Goal: Use online tool/utility: Utilize a website feature to perform a specific function

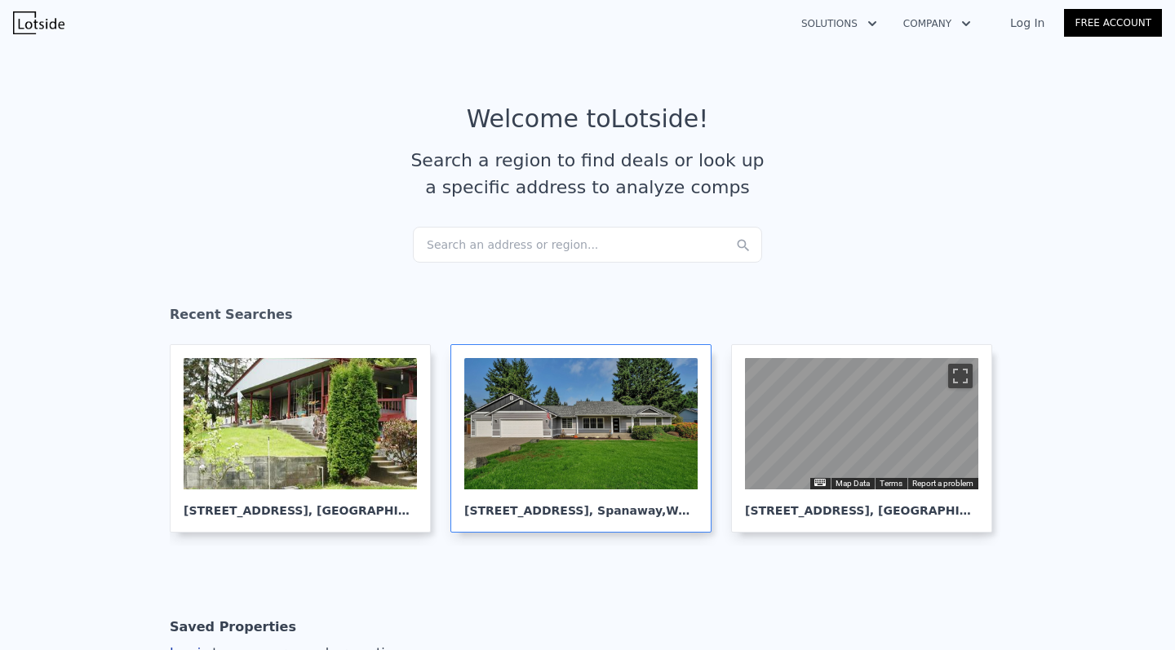
click at [551, 456] on div at bounding box center [580, 423] width 233 height 131
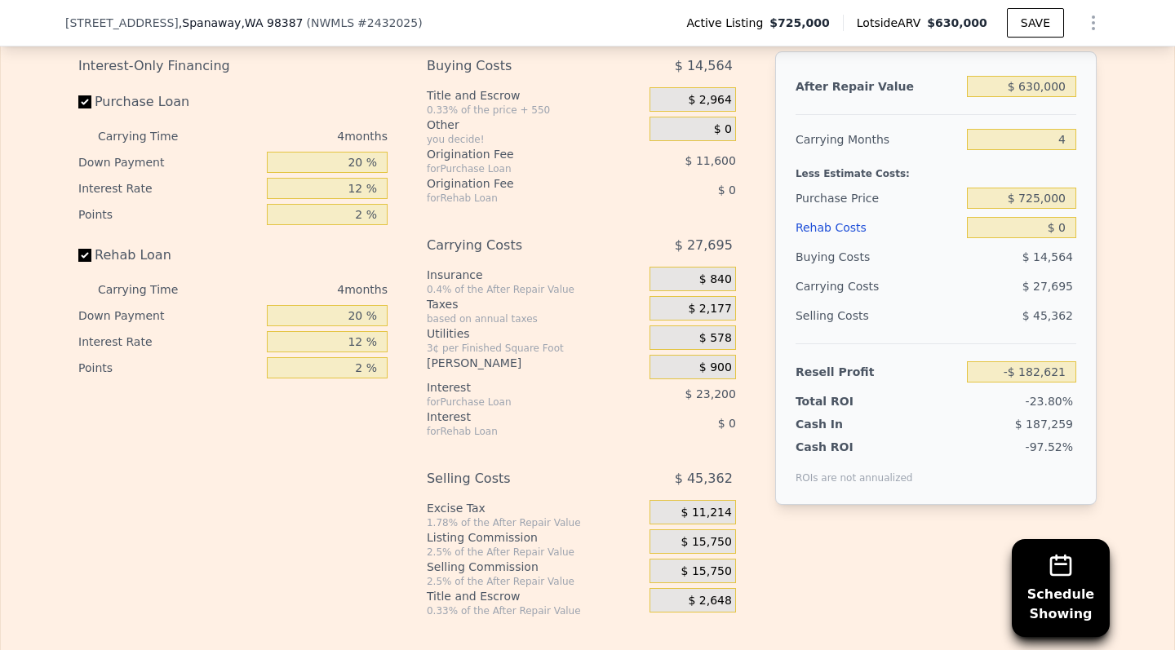
scroll to position [2564, 0]
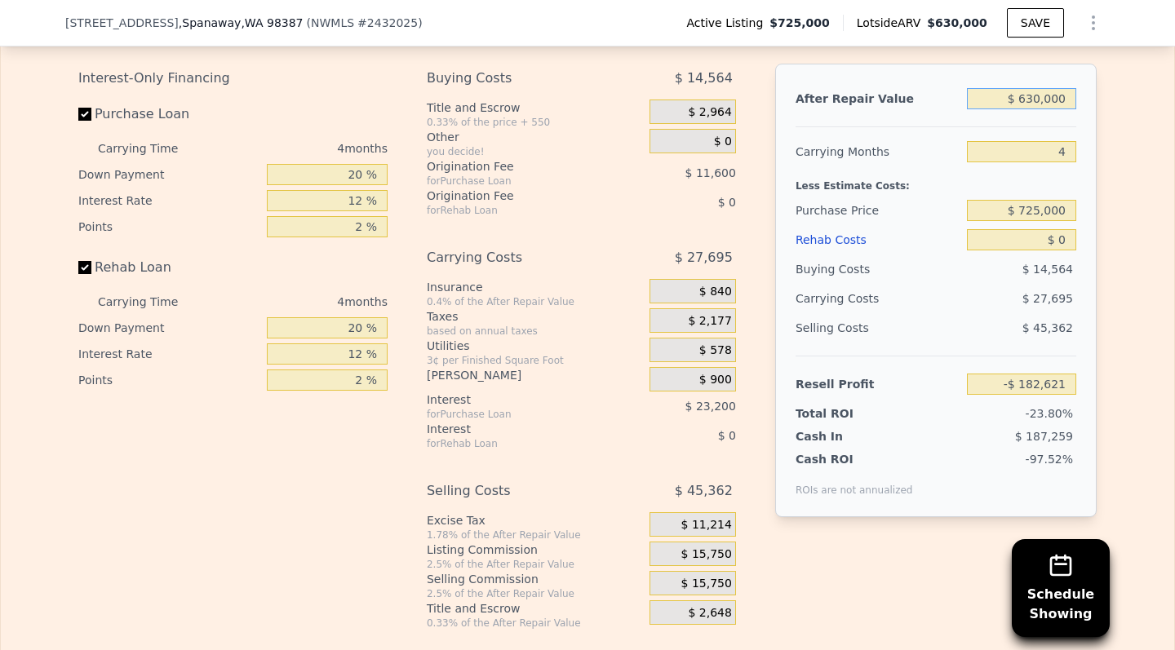
click at [1020, 104] on input "$ 630,000" at bounding box center [1021, 98] width 109 height 21
type input "$ 6"
type input "-$ 766,963"
type input "$ 699"
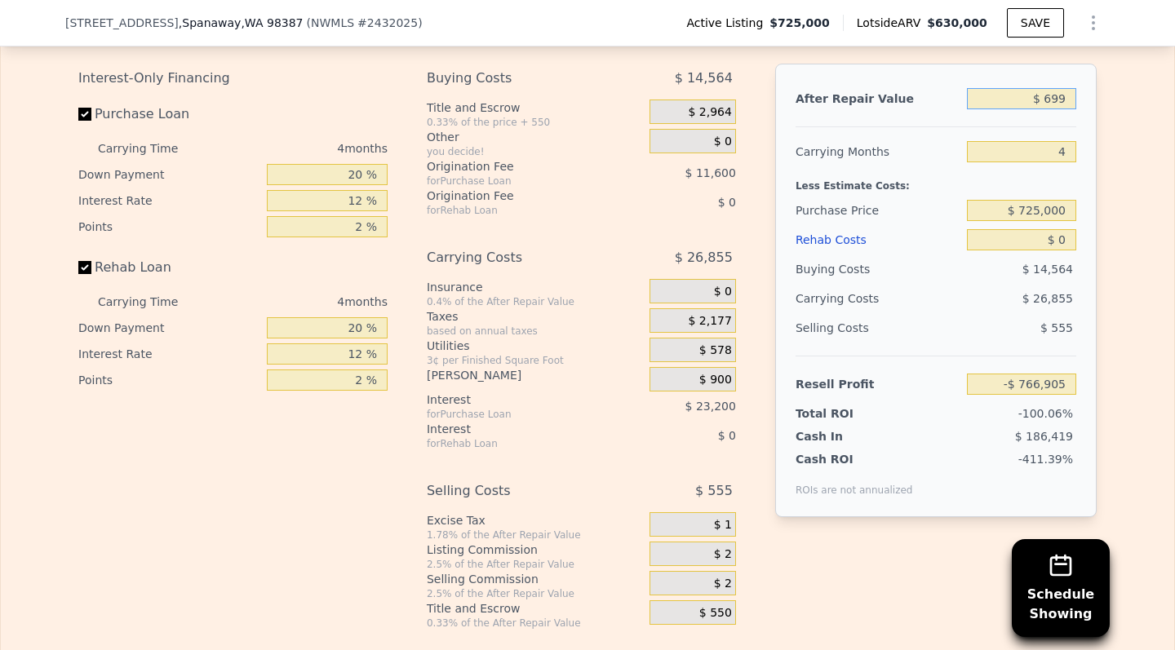
type input "-$ 766,319"
type input "$ 6,990"
type input "-$ 760,485"
type input "$ 69,900"
type input "-$ 702,135"
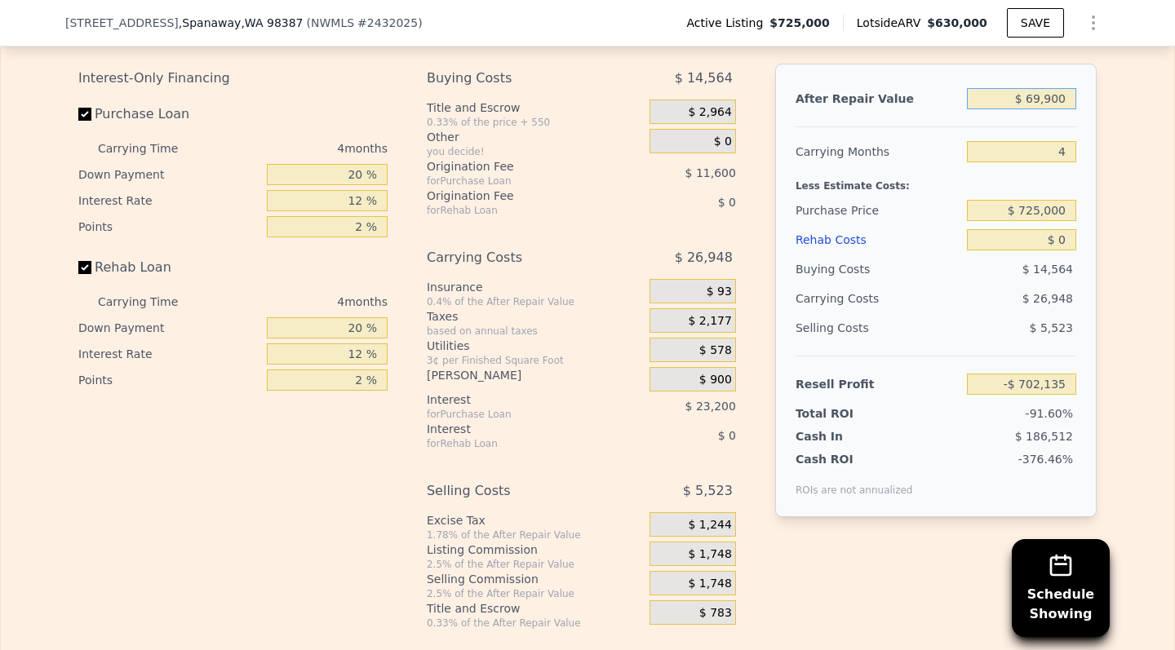
type input "$ 699,000"
type input "-$ 118,621"
type input "$ 6,990,000"
type input "$ 5,716,512"
type input "$ 699,000"
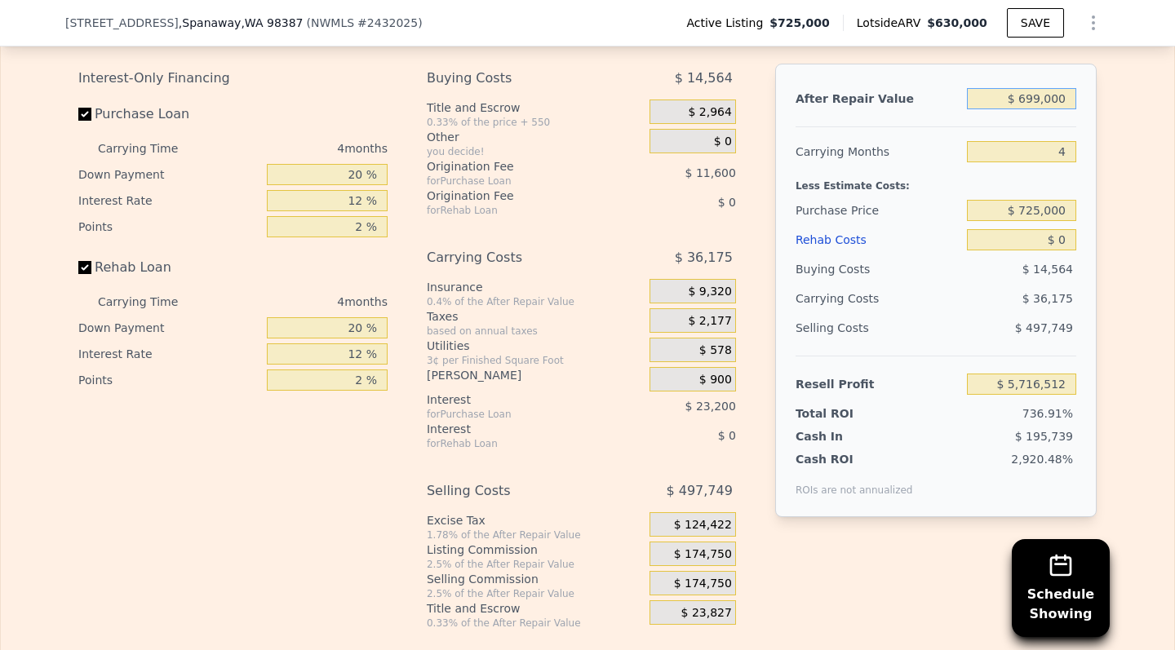
type input "-$ 118,621"
click at [1115, 250] on div "Edit the assumptions in yellow boxes. Input profit to calculate an offer price.…" at bounding box center [587, 314] width 1173 height 632
click at [1039, 205] on input "$ 725,000" at bounding box center [1021, 210] width 109 height 21
click at [1034, 210] on input "$ 725,000" at bounding box center [1021, 210] width 109 height 21
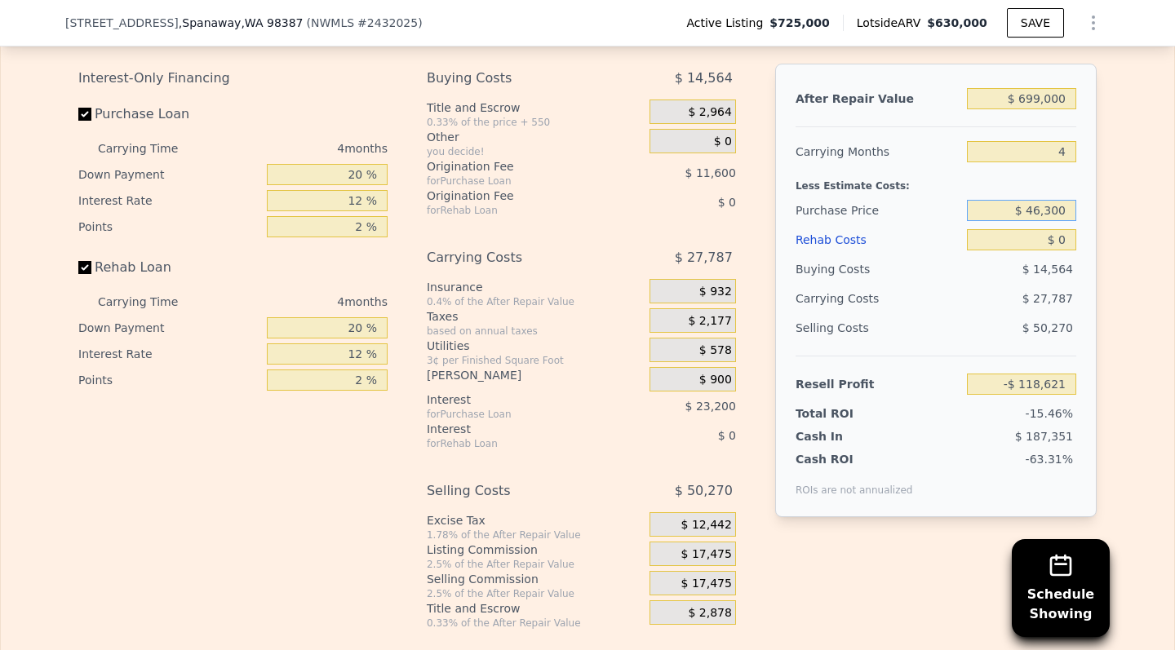
type input "$ 463,000"
type input "$ 156,827"
click at [1124, 299] on div "Edit the assumptions in yellow boxes. Input profit to calculate an offer price.…" at bounding box center [587, 314] width 1173 height 632
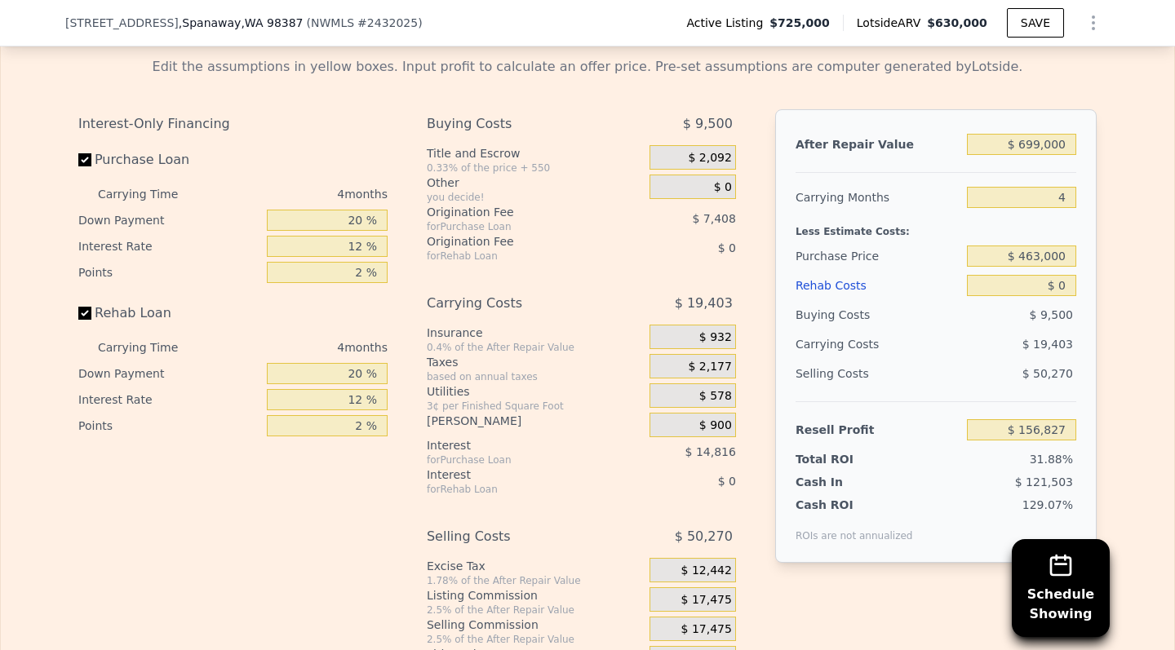
scroll to position [2520, 0]
click at [1028, 430] on input "$ 156,827" at bounding box center [1021, 428] width 109 height 21
click at [1115, 334] on div "Edit the assumptions in yellow boxes. Input profit to calculate an offer price.…" at bounding box center [587, 358] width 1173 height 632
click at [1014, 279] on input "$ 0" at bounding box center [1021, 283] width 109 height 21
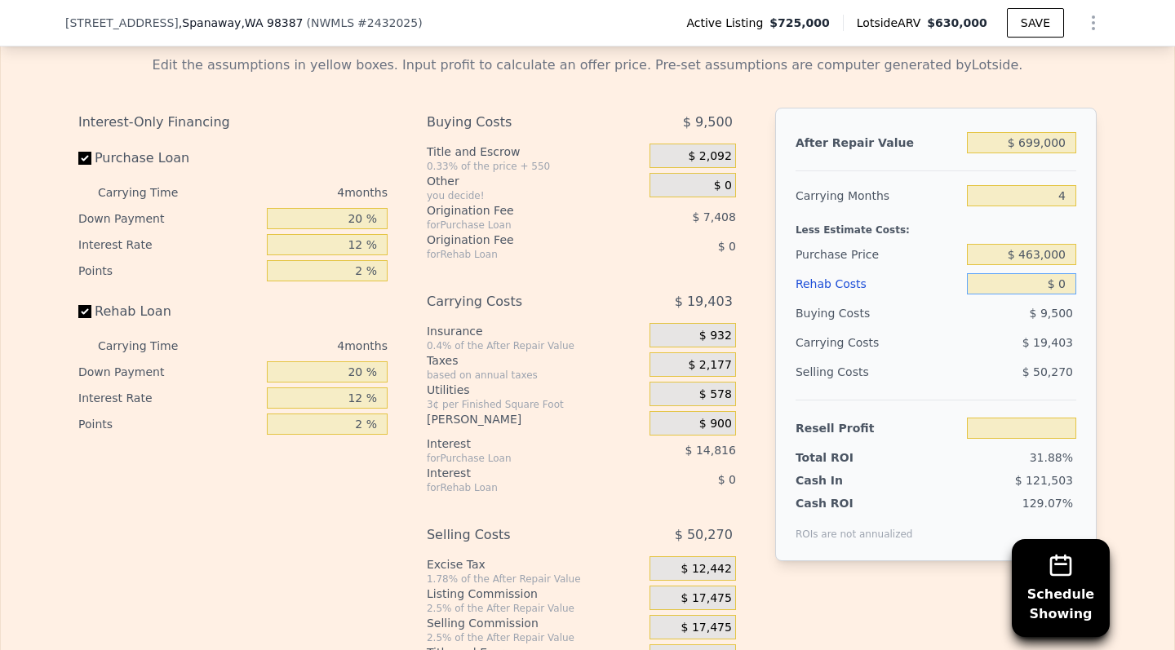
type input "$ 70"
type input "$ 156,752"
type input "$ 700"
type input "$ 156,092"
type input "$ 7,000"
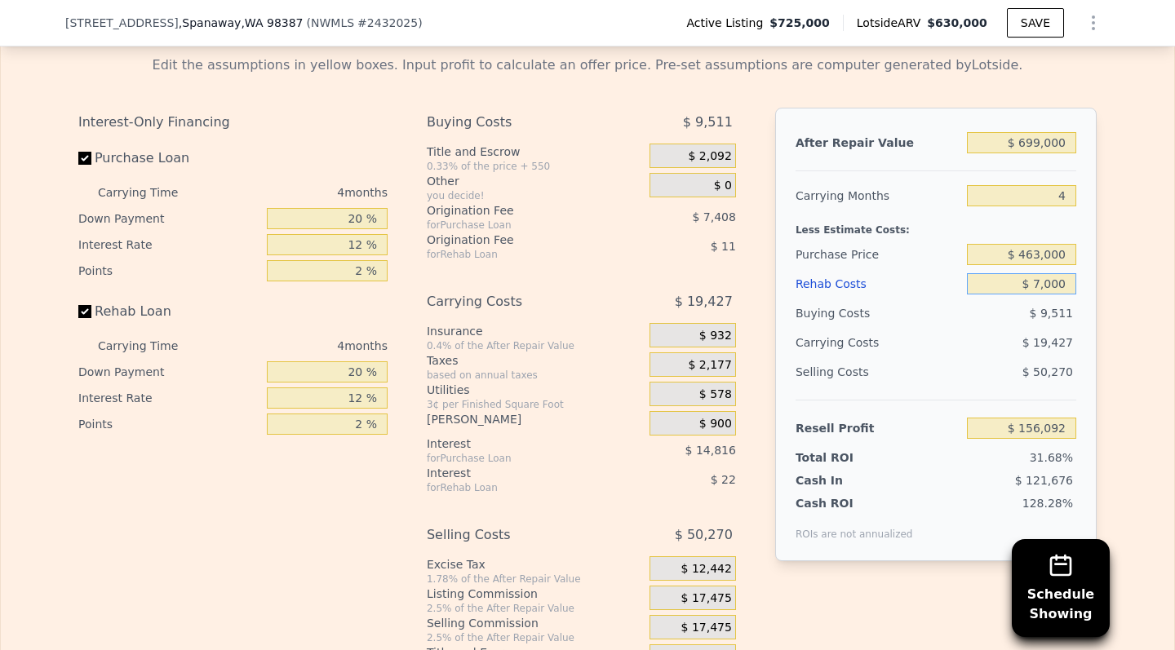
type input "$ 149,491"
type input "$ 70,000"
type input "$ 83,467"
type input "$ 700,000"
type input "-$ 576,773"
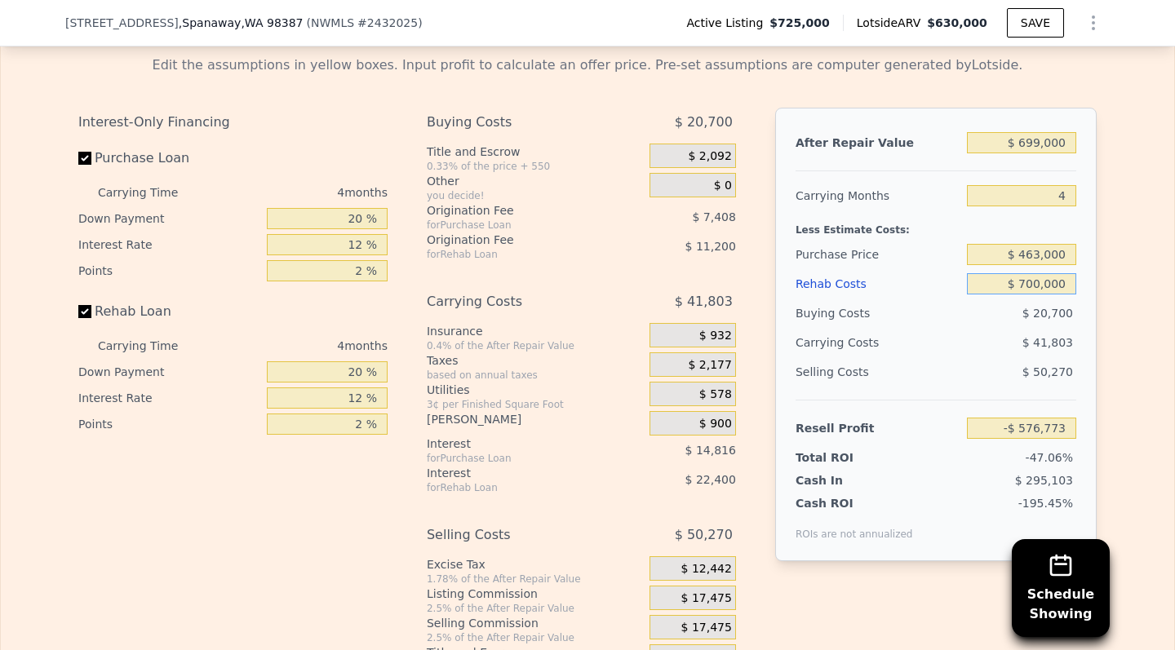
type input "$ 70,000"
type input "$ 83,467"
type input "$ 700"
type input "$ 156,092"
type input "$ 70"
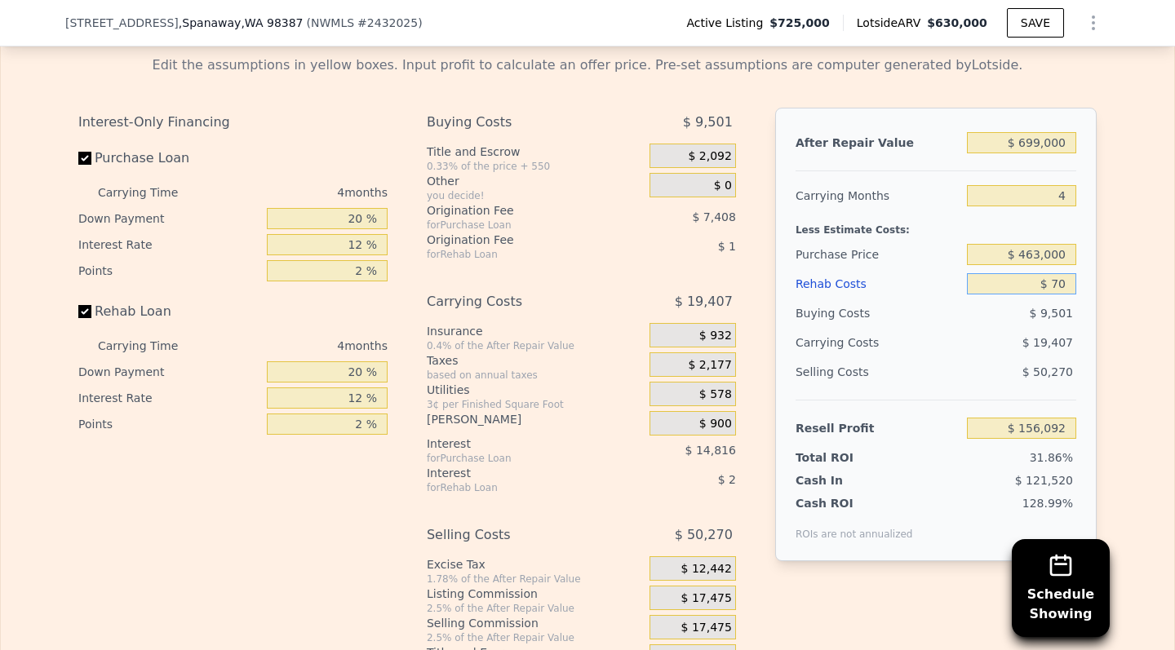
type input "$ 156,752"
type input "$ 0"
type input "$ 156,827"
type input "$ 700"
type input "$ 156,092"
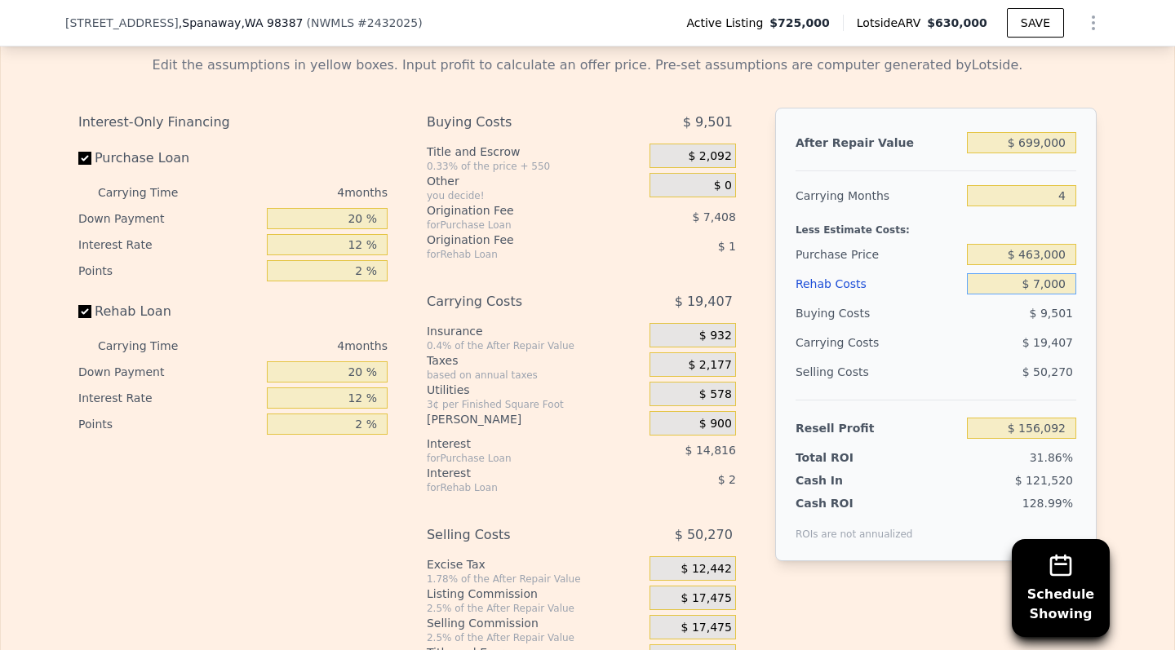
type input "$ 70,000"
type input "$ 83,467"
type input "$ 700,000"
type input "-$ 576,773"
type input "$ 70,000"
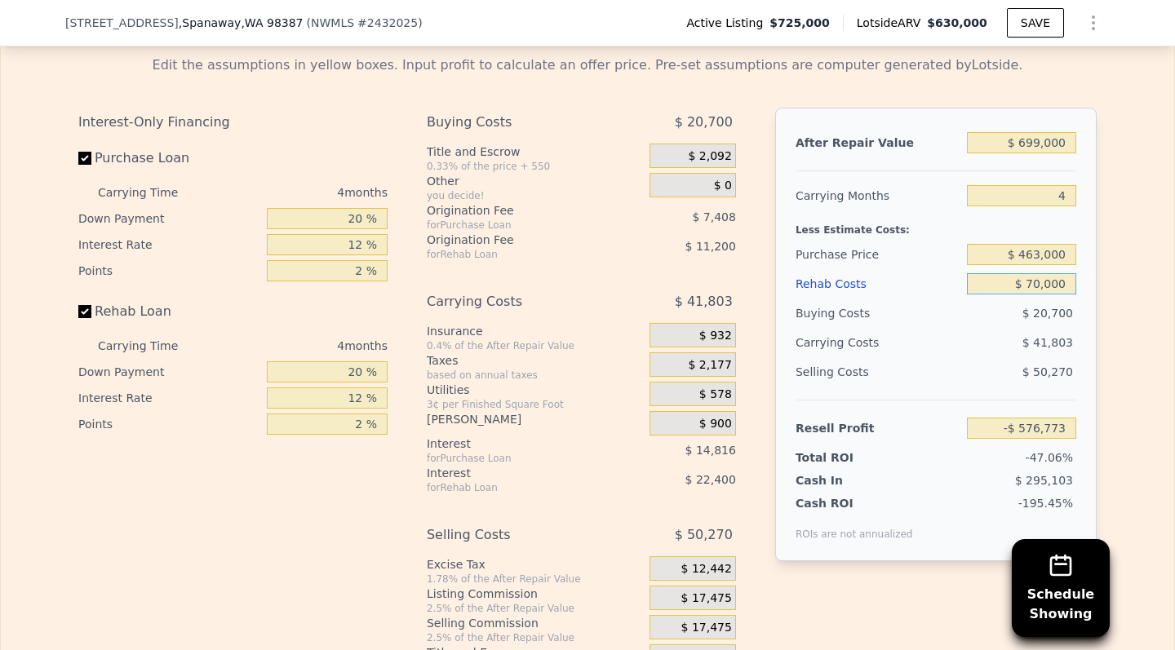
type input "$ 83,467"
click at [1126, 445] on div "Edit the assumptions in yellow boxes. Input profit to calculate an offer price.…" at bounding box center [587, 358] width 1173 height 632
click at [1026, 200] on input "4" at bounding box center [1021, 195] width 109 height 21
drag, startPoint x: 1042, startPoint y: 189, endPoint x: 1078, endPoint y: 189, distance: 35.9
click at [1078, 189] on div "After Repair Value $ 699,000 Carrying Months 4 Less Estimate Costs: Purchase Pr…" at bounding box center [935, 335] width 321 height 454
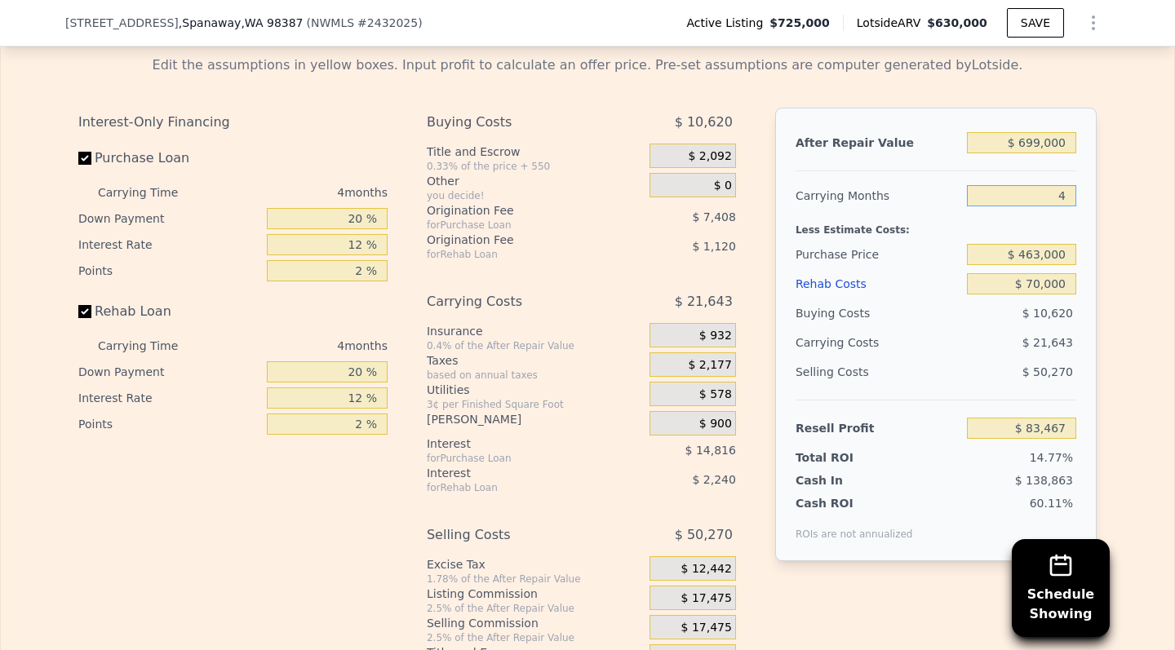
type input "6"
type input "$ 72,646"
type input "6"
click at [1084, 234] on div "After Repair Value $ 699,000 Carrying Months 6 Less Estimate Costs: Purchase Pr…" at bounding box center [935, 335] width 321 height 454
drag, startPoint x: 1013, startPoint y: 424, endPoint x: 1085, endPoint y: 424, distance: 72.6
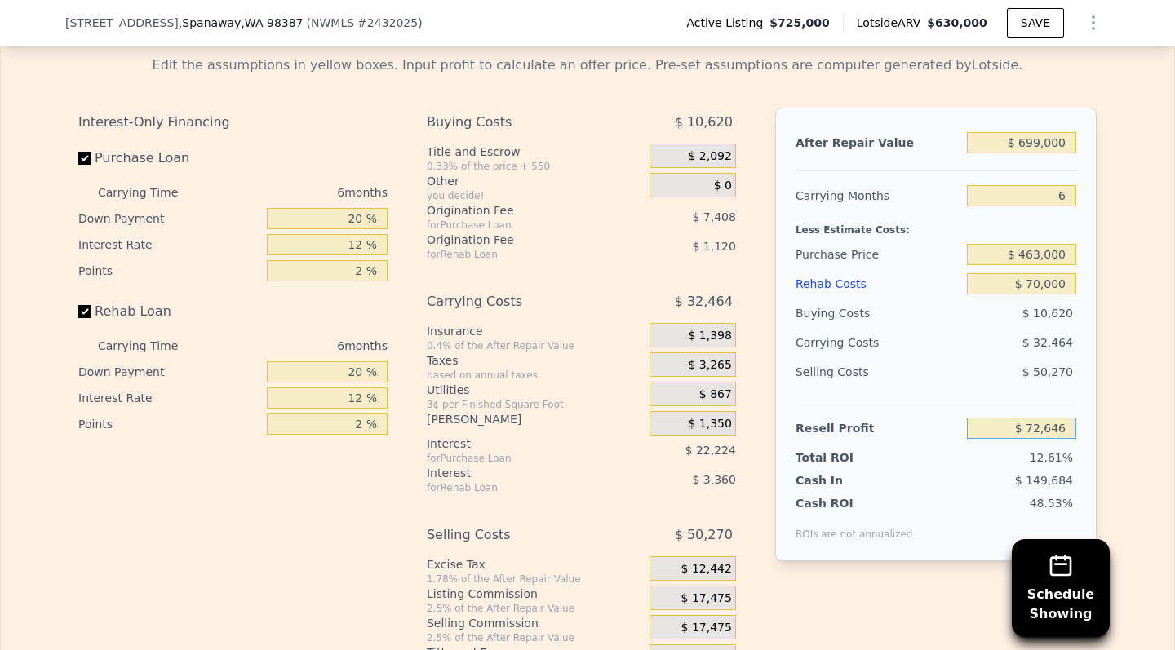
click at [1085, 424] on div "After Repair Value $ 699,000 Carrying Months 6 Less Estimate Costs: Purchase Pr…" at bounding box center [935, 335] width 321 height 454
click at [1137, 378] on div "Edit the assumptions in yellow boxes. Input profit to calculate an offer price.…" at bounding box center [587, 358] width 1173 height 632
drag, startPoint x: 1023, startPoint y: 144, endPoint x: 1082, endPoint y: 144, distance: 58.7
click at [1082, 144] on div "After Repair Value $ 699,000 Carrying Months 6 Less Estimate Costs: Purchase Pr…" at bounding box center [935, 335] width 321 height 454
click at [1039, 140] on input "$ 699,000" at bounding box center [1021, 142] width 109 height 21
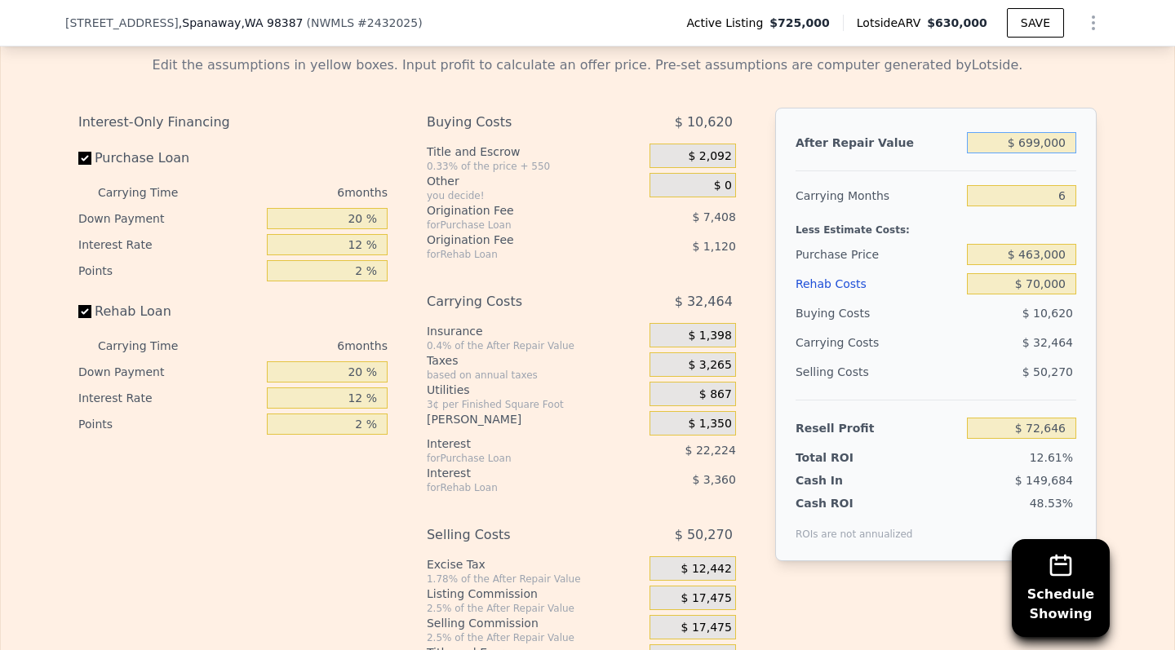
type input "$ 69,000"
type input "-$ 511,282"
type input "$ 000"
type input "-$ 575,236"
type input "$ 7,000"
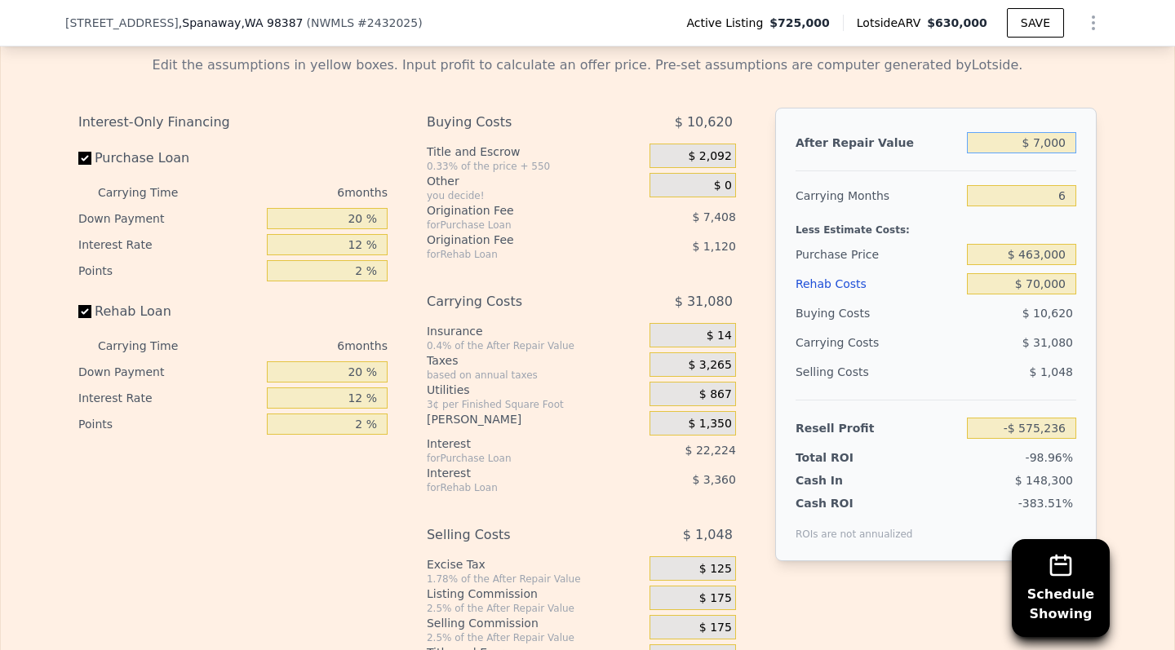
type input "-$ 568,748"
type input "$ 73,000"
type input "-$ 507,574"
type input "$ 7,000"
type input "-$ 568,748"
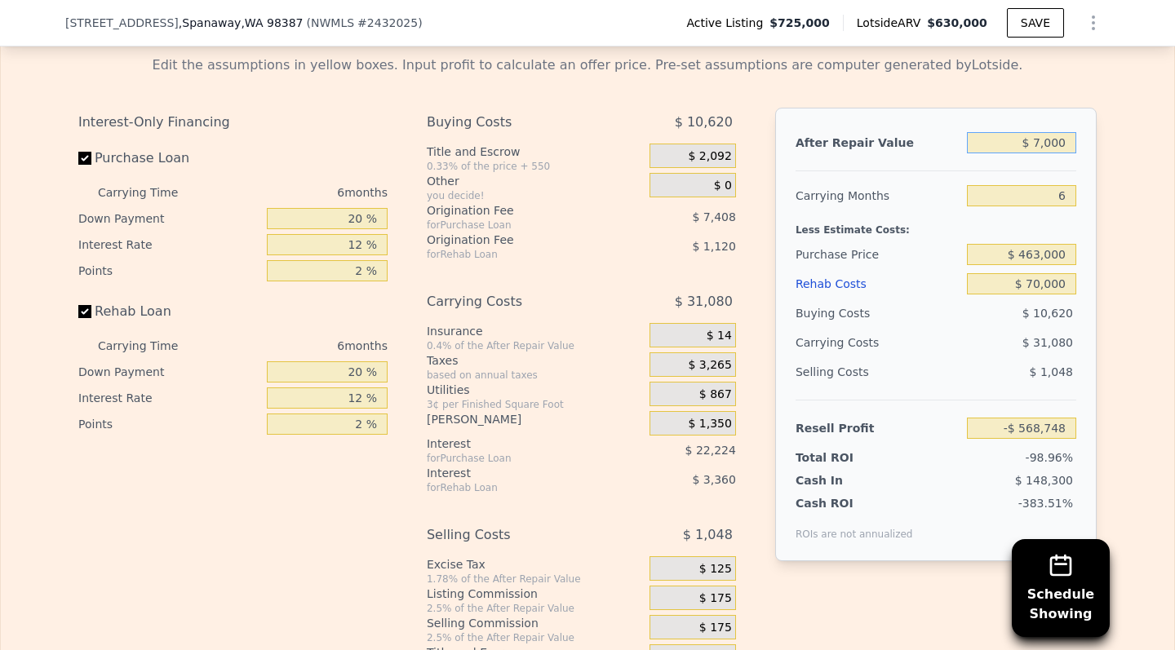
type input "$ 72,000"
type input "-$ 508,502"
type input "$ 725,000"
type input "$ 96,745"
click at [1118, 407] on div "Edit the assumptions in yellow boxes. Input profit to calculate an offer price.…" at bounding box center [587, 358] width 1173 height 632
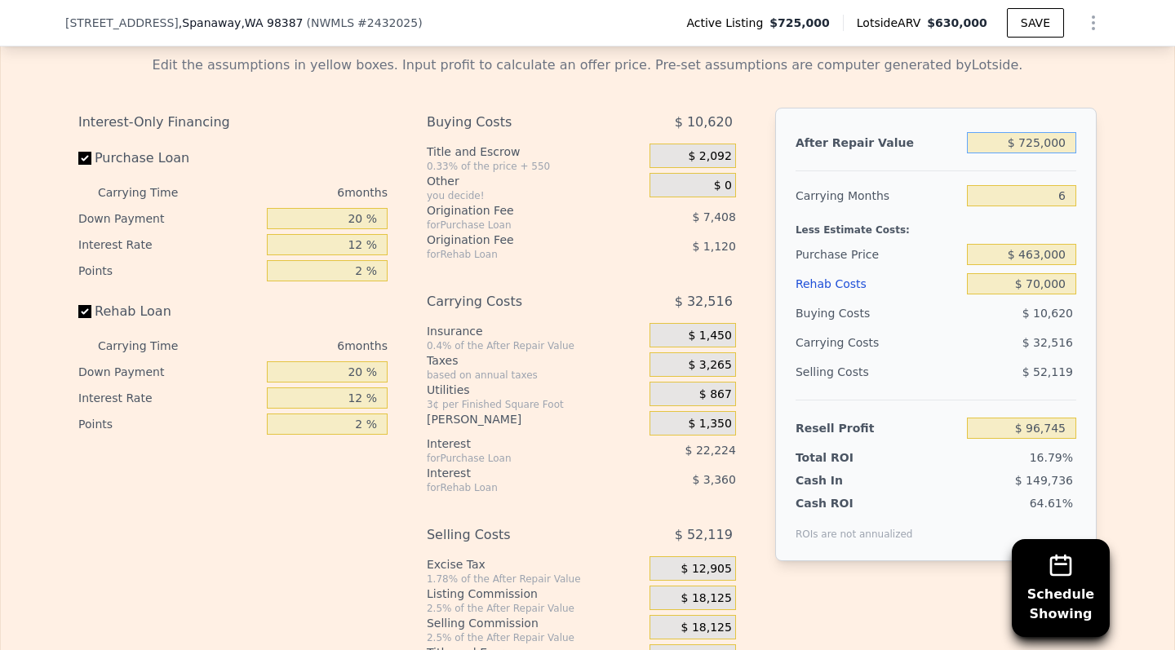
drag, startPoint x: 1041, startPoint y: 143, endPoint x: 977, endPoint y: 143, distance: 64.5
click at [977, 143] on input "$ 725,000" at bounding box center [1021, 142] width 109 height 21
type input "$ 99,725,000"
type input "$ 91,856,875"
type input "$ 9,725,000"
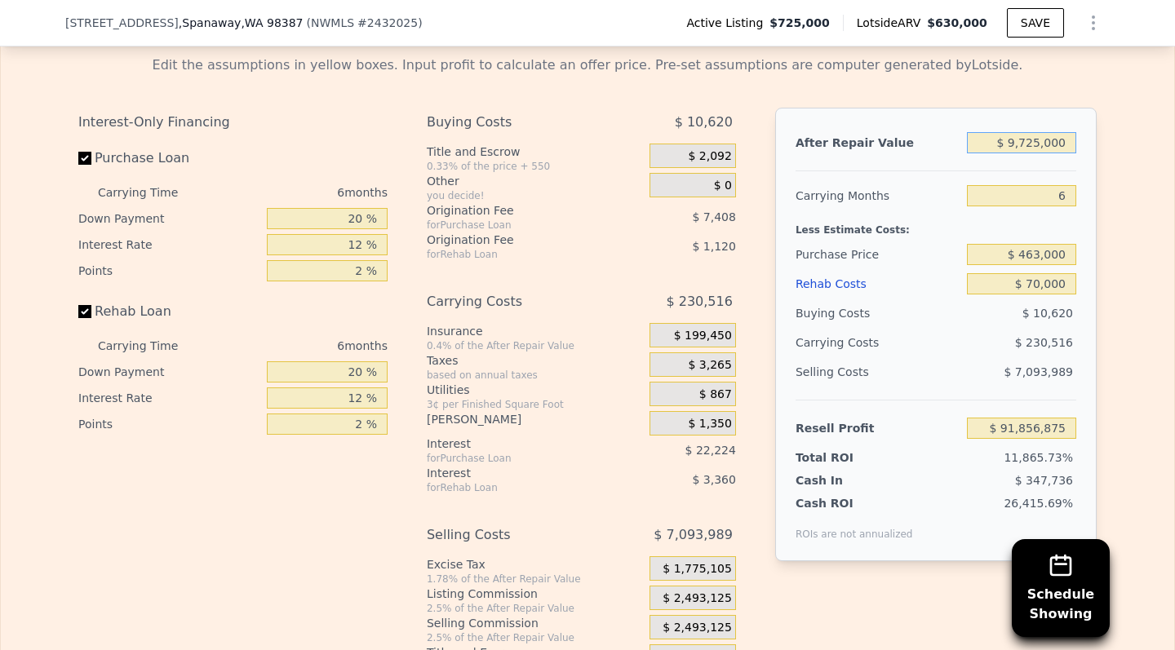
type input "$ 8,438,575"
type input "$ 725,000"
type input "$ 96,745"
click at [1040, 140] on input "$ 725,000" at bounding box center [1021, 142] width 109 height 21
type input "$ 7,000"
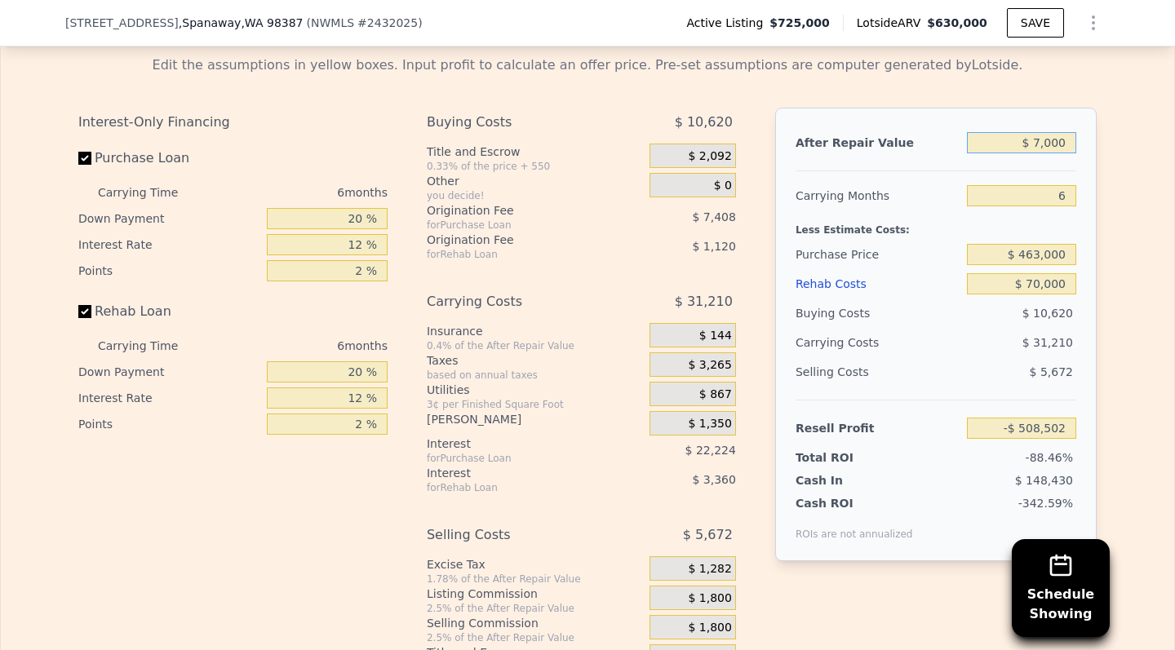
type input "-$ 568,748"
type input "$ 000"
type input "-$ 575,236"
type input "$ 6,000"
type input "-$ 569,675"
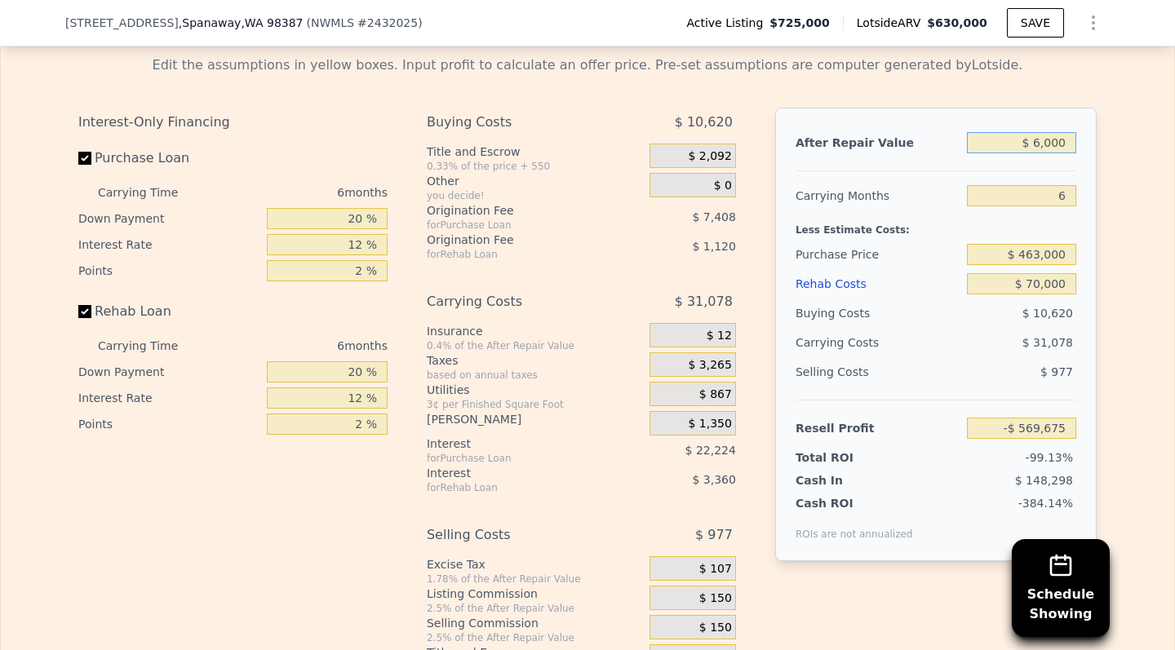
type input "$ 69,000"
type input "-$ 511,282"
type input "$ 699,000"
type input "$ 72,646"
type input "$ 699,000"
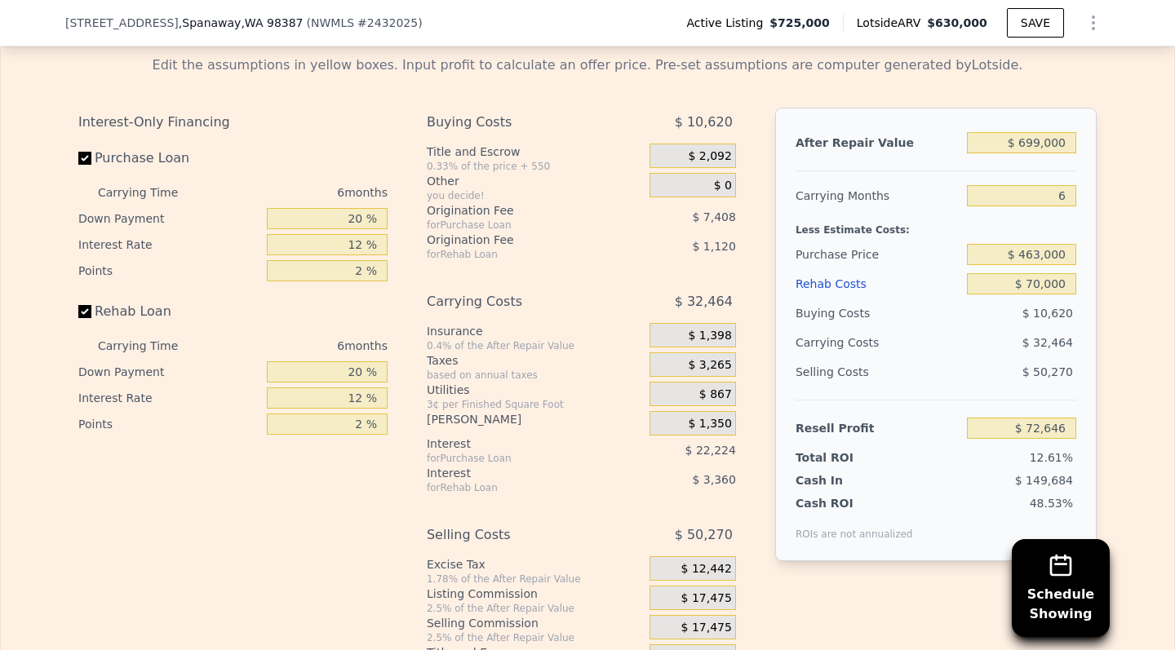
click at [1134, 214] on div "Edit the assumptions in yellow boxes. Input profit to calculate an offer price.…" at bounding box center [587, 358] width 1173 height 632
click at [1013, 432] on input "$ 72,646" at bounding box center [1021, 428] width 109 height 21
click at [776, 578] on div "After Repair Value $ 699,000 Carrying Months 6 Less Estimate Costs: Purchase Pr…" at bounding box center [935, 378] width 321 height 540
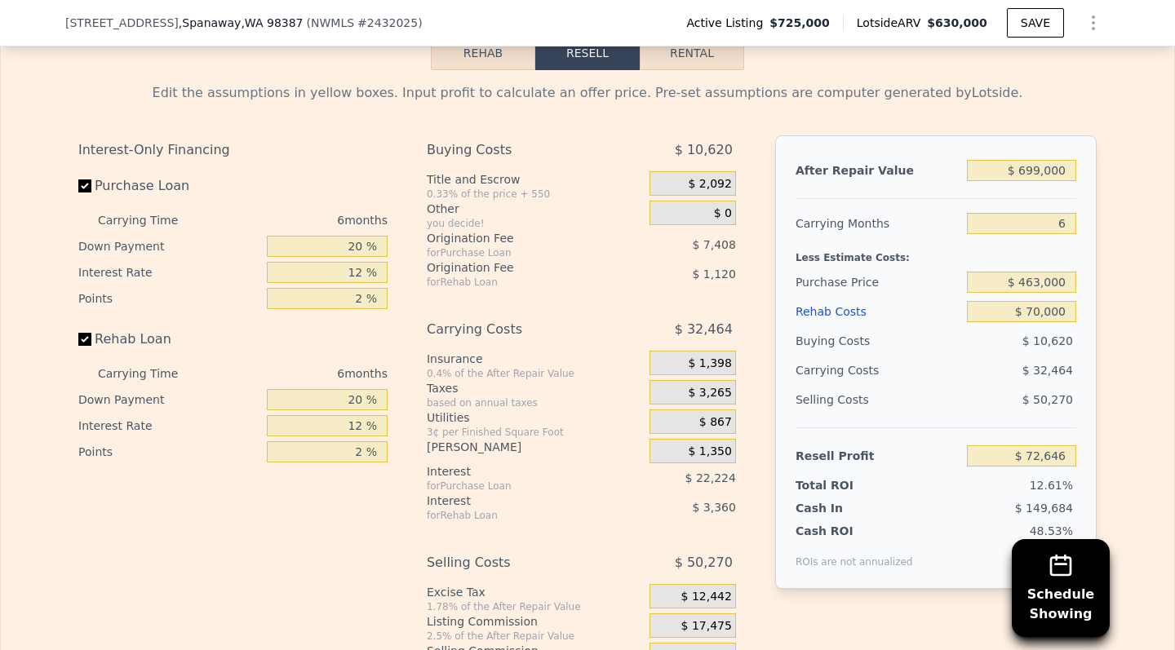
scroll to position [2520, 0]
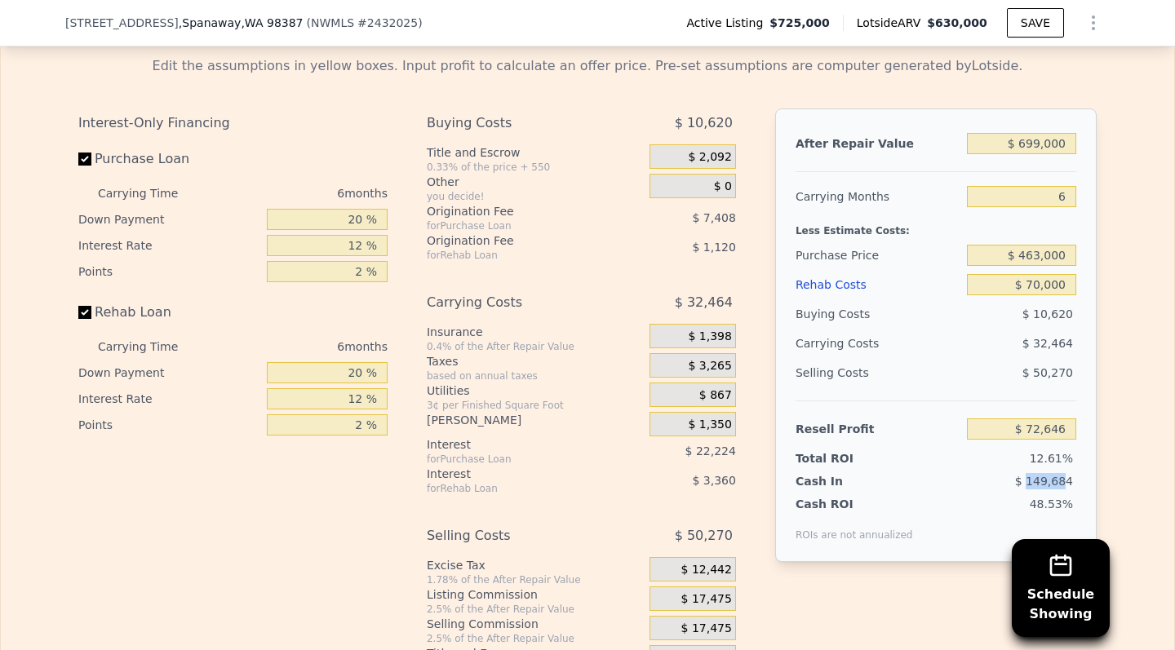
drag, startPoint x: 1031, startPoint y: 480, endPoint x: 1097, endPoint y: 480, distance: 66.1
click at [1093, 480] on div "After Repair Value $ 699,000 Carrying Months 6 Less Estimate Costs: Purchase Pr…" at bounding box center [935, 336] width 321 height 454
click at [1097, 480] on div "Edit the assumptions in yellow boxes. Input profit to calculate an offer price.…" at bounding box center [587, 359] width 1044 height 632
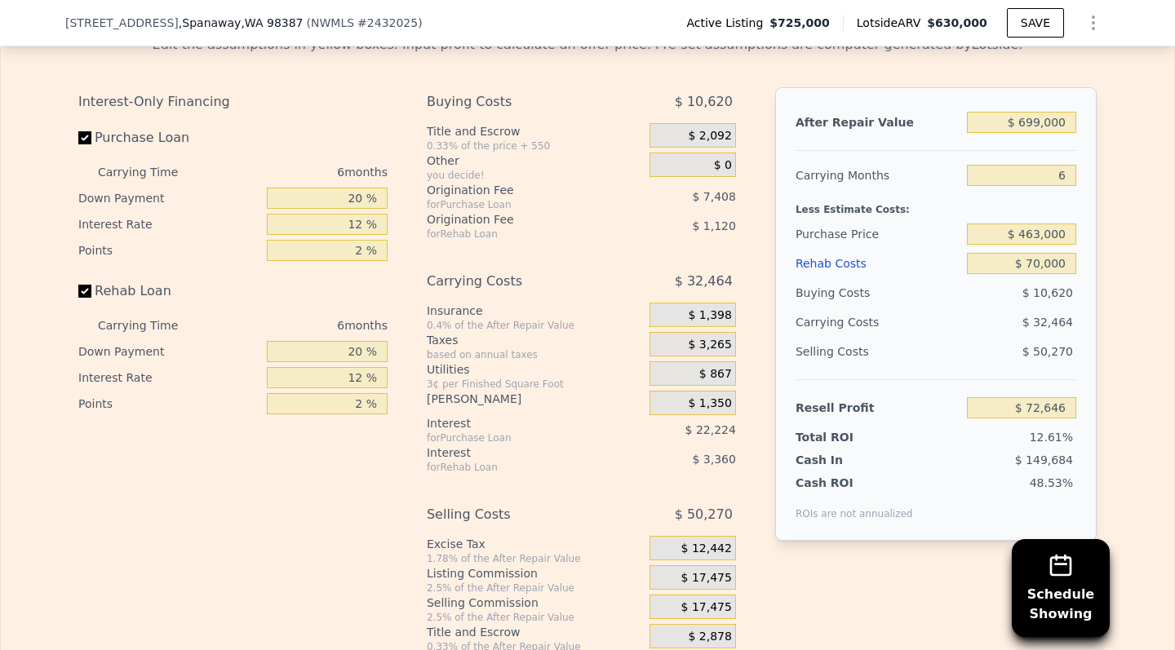
scroll to position [2518, 0]
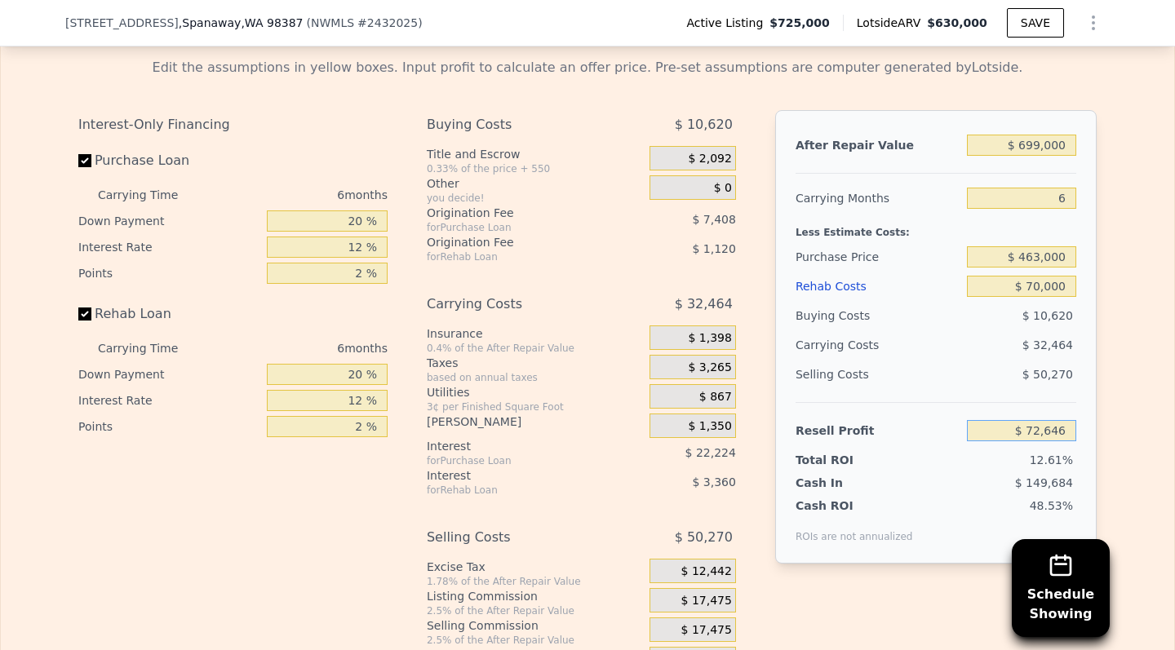
drag, startPoint x: 1020, startPoint y: 432, endPoint x: 1093, endPoint y: 433, distance: 72.6
click at [1093, 433] on div "After Repair Value $ 699,000 Carrying Months 6 Less Estimate Costs: Purchase Pr…" at bounding box center [935, 337] width 321 height 454
click at [977, 410] on div "Resell Profit $ 72,646" at bounding box center [936, 423] width 281 height 43
drag, startPoint x: 1010, startPoint y: 428, endPoint x: 1085, endPoint y: 430, distance: 75.1
click at [1085, 430] on div "After Repair Value $ 699,000 Carrying Months 6 Less Estimate Costs: Purchase Pr…" at bounding box center [935, 337] width 321 height 454
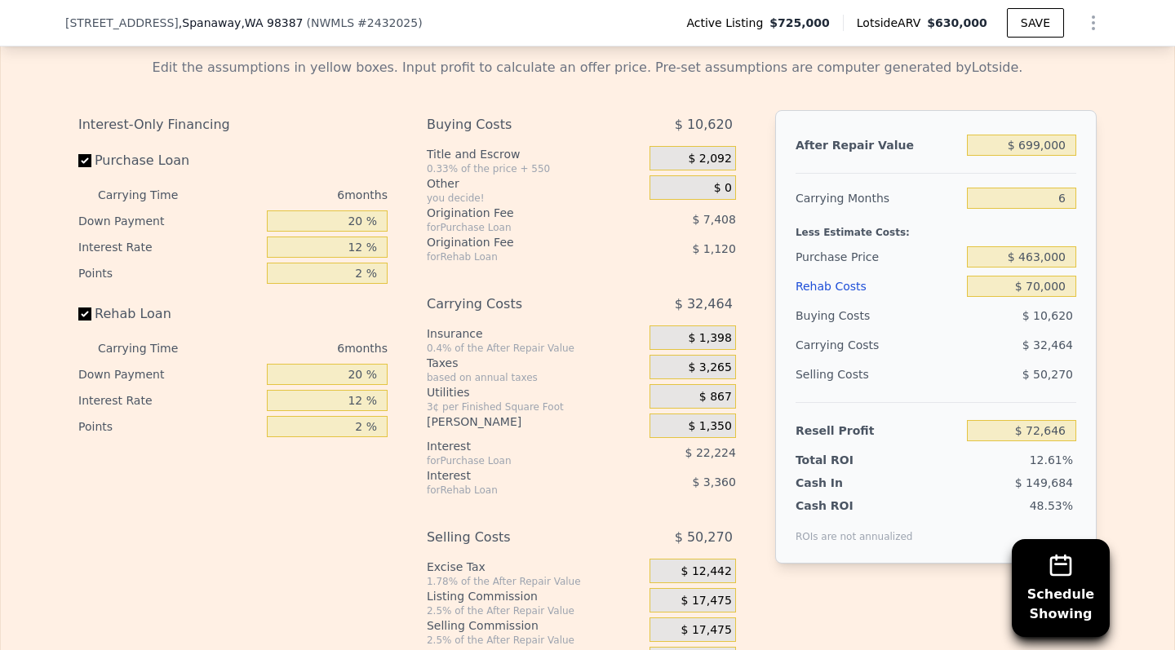
click at [803, 400] on div "Selling Costs $ 50,270" at bounding box center [936, 381] width 281 height 42
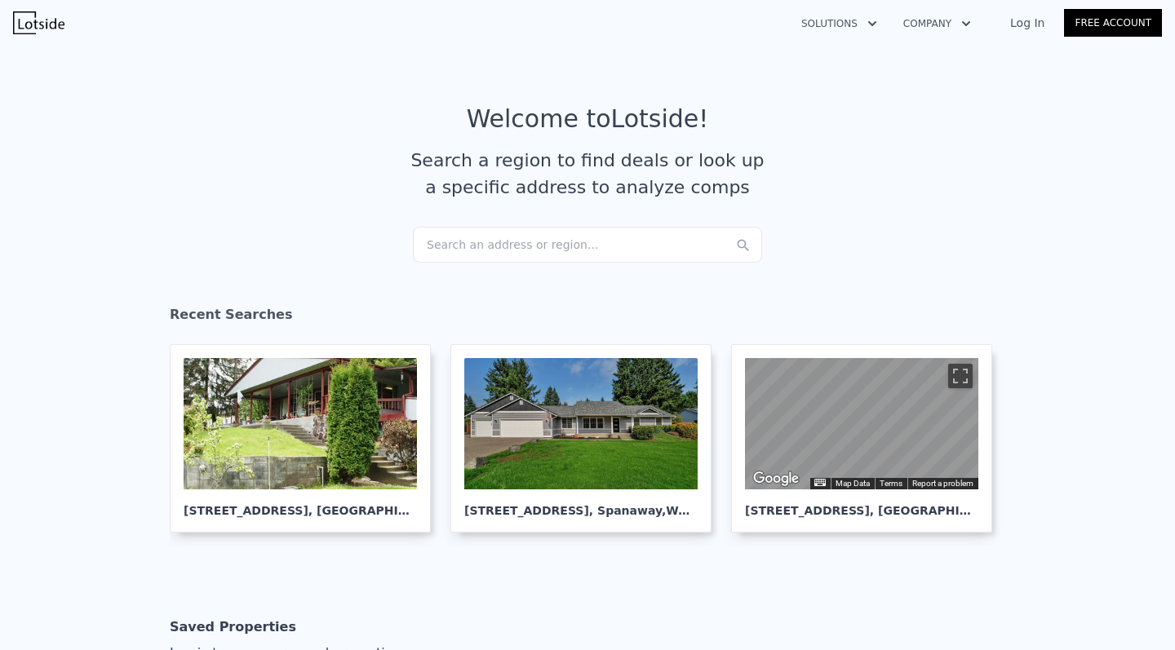
click at [499, 242] on div "Search an address or region..." at bounding box center [587, 245] width 349 height 36
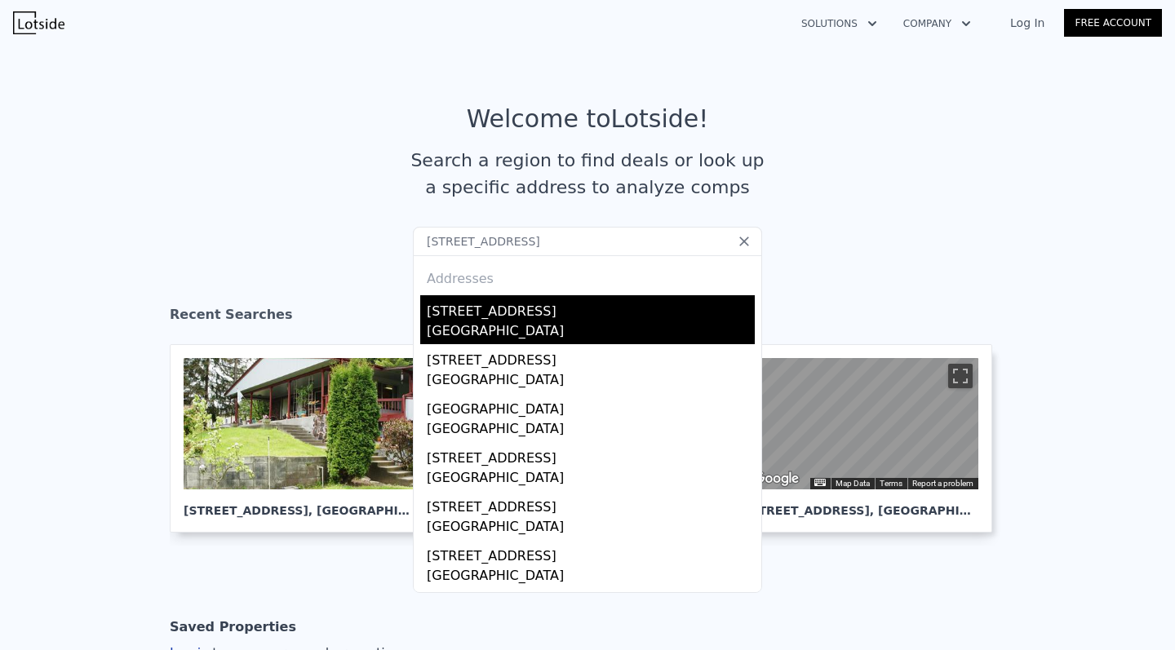
type input "[STREET_ADDRESS]"
click at [539, 305] on div "[STREET_ADDRESS]" at bounding box center [591, 308] width 328 height 26
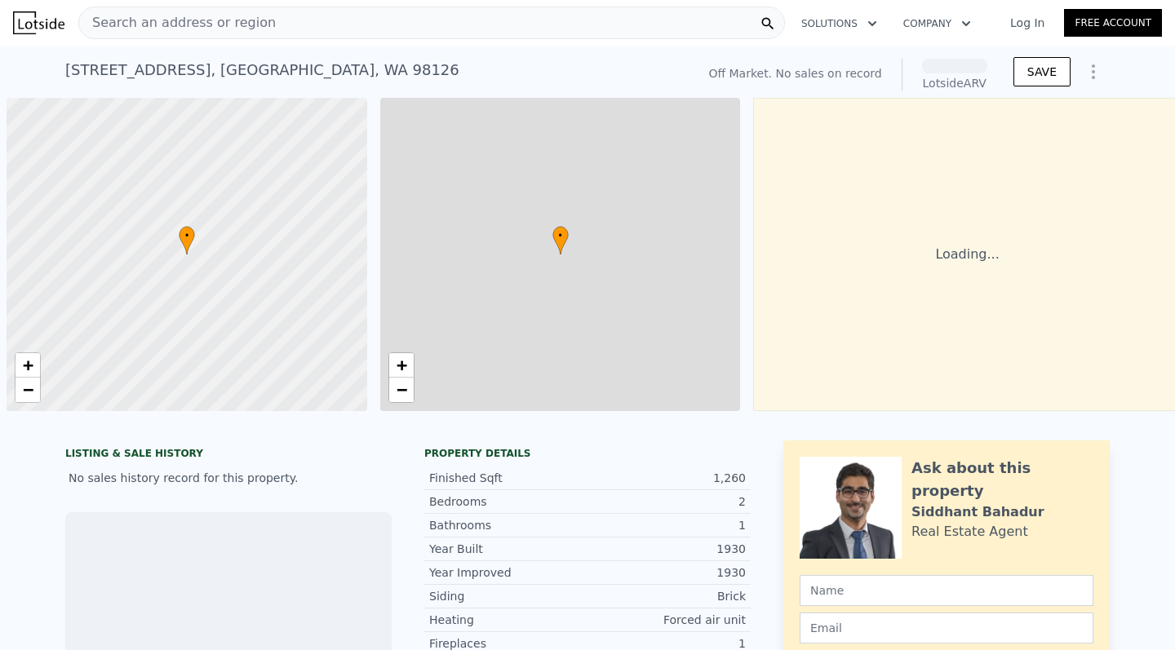
scroll to position [0, 7]
